Goal: Use online tool/utility: Use online tool/utility

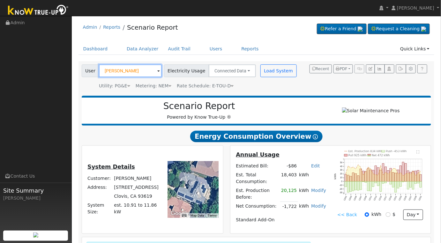
click at [141, 72] on input "[PERSON_NAME]" at bounding box center [130, 70] width 63 height 13
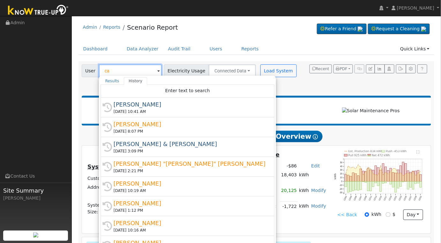
type input "c"
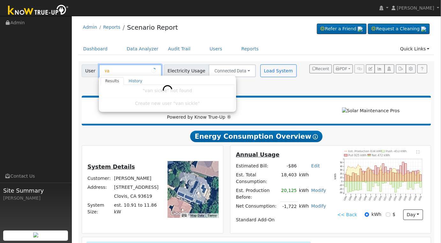
type input "v"
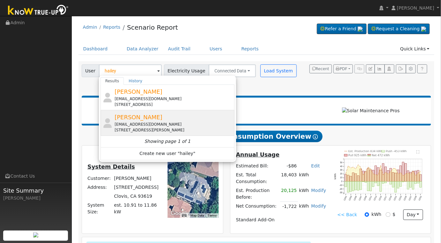
click at [177, 117] on div "[PERSON_NAME] [EMAIL_ADDRESS][DOMAIN_NAME] [STREET_ADDRESS][PERSON_NAME]" at bounding box center [174, 123] width 118 height 20
type input "[PERSON_NAME]"
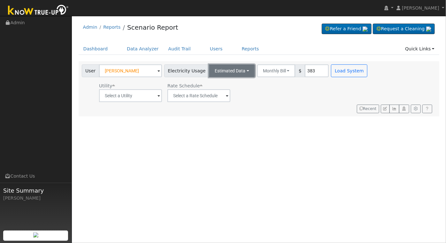
click at [238, 71] on button "Estimated Data" at bounding box center [232, 70] width 46 height 13
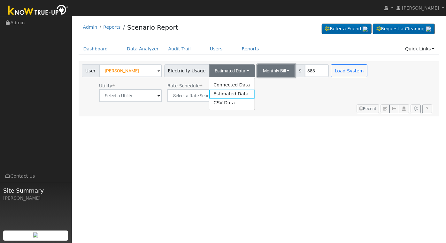
click at [270, 69] on button "Monthly Bill" at bounding box center [276, 70] width 38 height 13
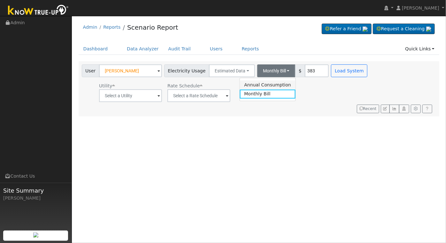
click at [271, 83] on link "Annual Consumption" at bounding box center [267, 84] width 56 height 9
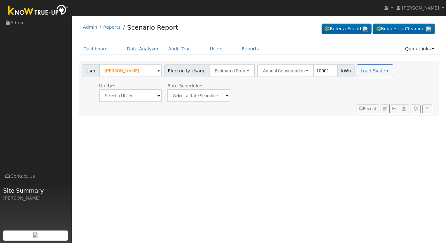
click at [315, 72] on input "10001" at bounding box center [325, 70] width 24 height 13
type input "1"
type input "8500"
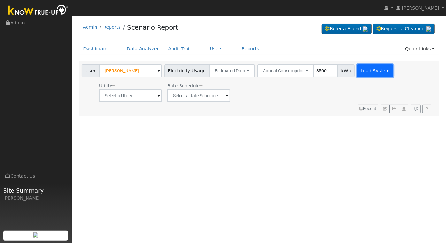
click at [360, 71] on button "Load System" at bounding box center [375, 70] width 36 height 13
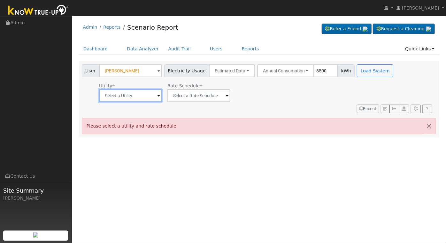
click at [159, 96] on input "text" at bounding box center [130, 95] width 63 height 13
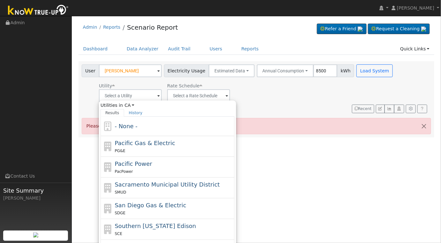
click at [173, 152] on div "PG&E" at bounding box center [174, 150] width 118 height 7
type input "Pacific Gas & Electric"
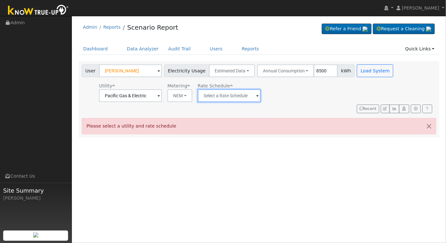
click at [162, 99] on input "text" at bounding box center [130, 95] width 63 height 13
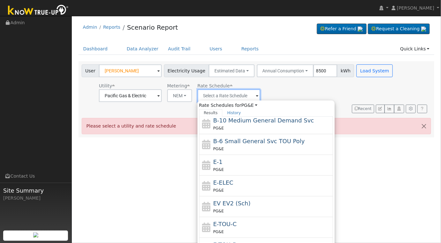
scroll to position [69, 0]
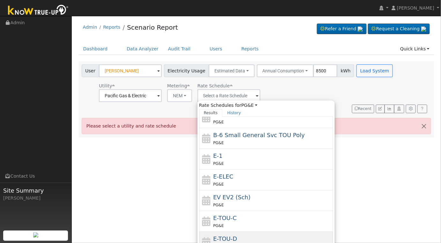
click at [267, 237] on div "E-TOU-D PG&E" at bounding box center [272, 242] width 118 height 15
type input "E-TOU-D"
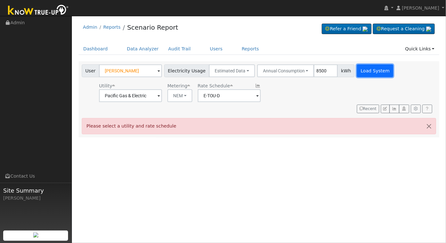
click at [364, 76] on button "Load System" at bounding box center [375, 70] width 36 height 13
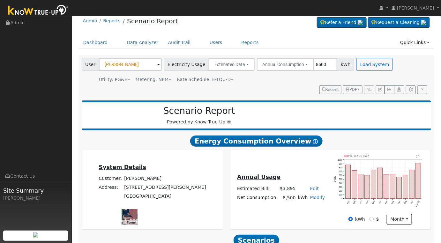
scroll to position [103, 0]
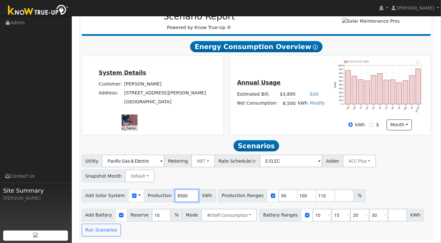
click at [180, 200] on input "8500" at bounding box center [187, 196] width 24 height 13
type input "7382"
drag, startPoint x: 271, startPoint y: 197, endPoint x: 279, endPoint y: 171, distance: 27.0
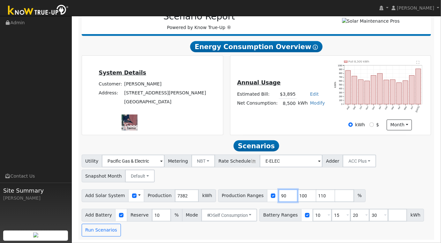
click at [279, 197] on input "90" at bounding box center [288, 196] width 19 height 13
type input "100"
type input "110"
type input "100"
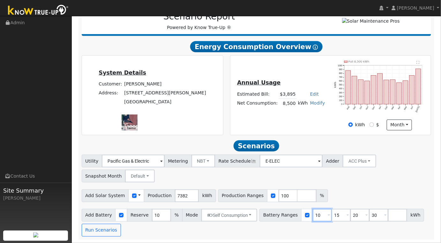
click at [313, 216] on input "10" at bounding box center [322, 215] width 19 height 13
type input "15"
type input "20"
type input "30"
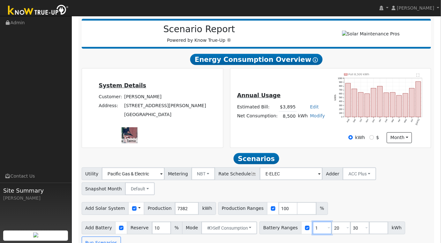
type input "20"
type input "30"
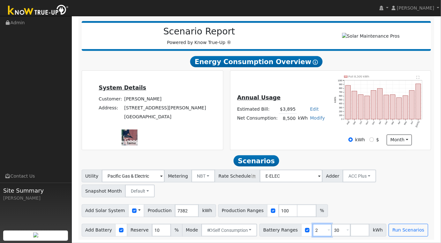
type input "30"
type input "3"
type input "0"
click at [332, 230] on input "number" at bounding box center [341, 230] width 19 height 13
type input "10"
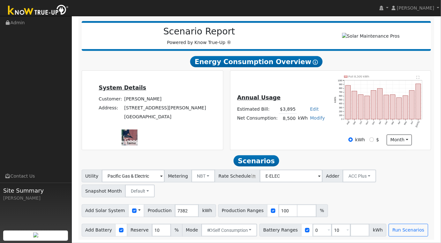
click at [392, 213] on div "Add Solar System Use CSV Data Production 7382 kWh Production Ranges 100 %" at bounding box center [256, 209] width 352 height 15
click at [391, 229] on button "Run Scenarios" at bounding box center [408, 230] width 39 height 13
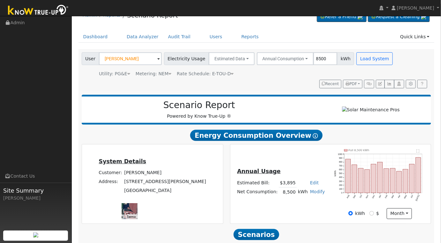
scroll to position [0, 0]
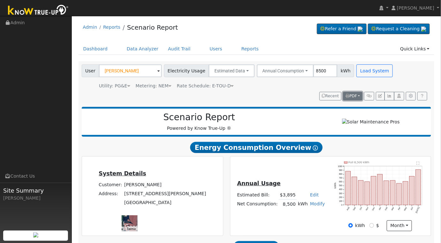
click at [359, 94] on button "PDF" at bounding box center [352, 96] width 19 height 9
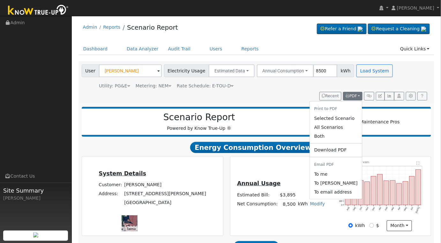
drag, startPoint x: 346, startPoint y: 139, endPoint x: 169, endPoint y: 92, distance: 183.9
click at [346, 139] on link "Both" at bounding box center [336, 136] width 52 height 9
